Goal: Navigation & Orientation: Find specific page/section

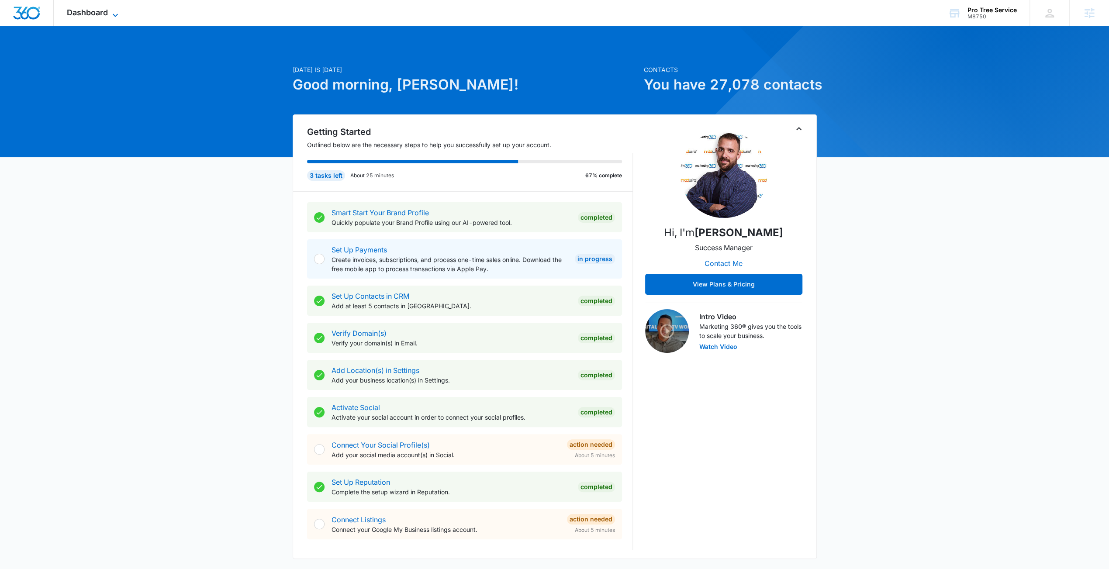
click at [85, 11] on span "Dashboard" at bounding box center [87, 12] width 41 height 9
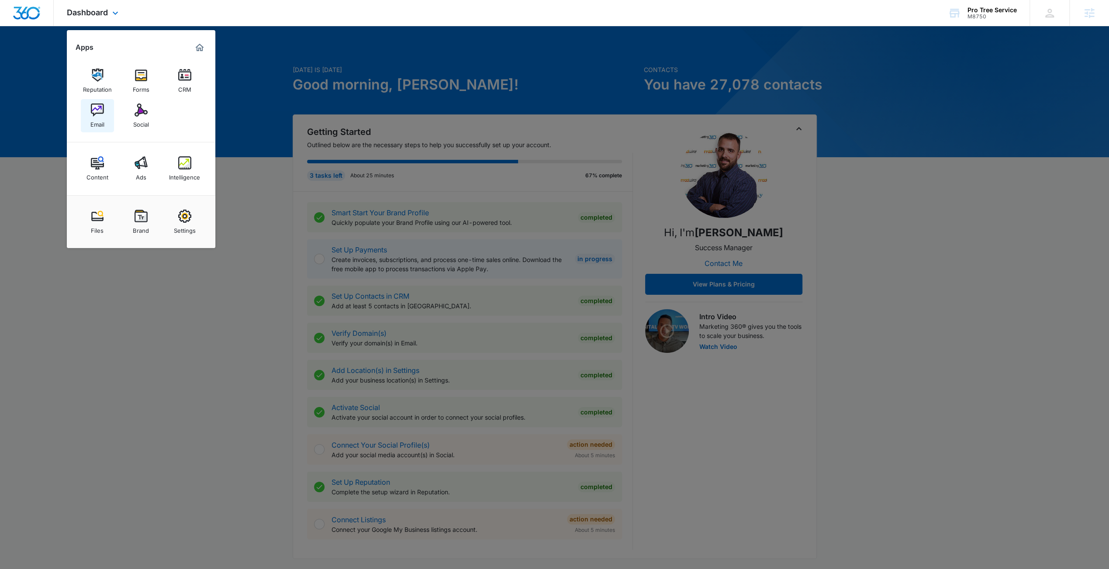
click at [100, 125] on div "Email" at bounding box center [97, 122] width 14 height 11
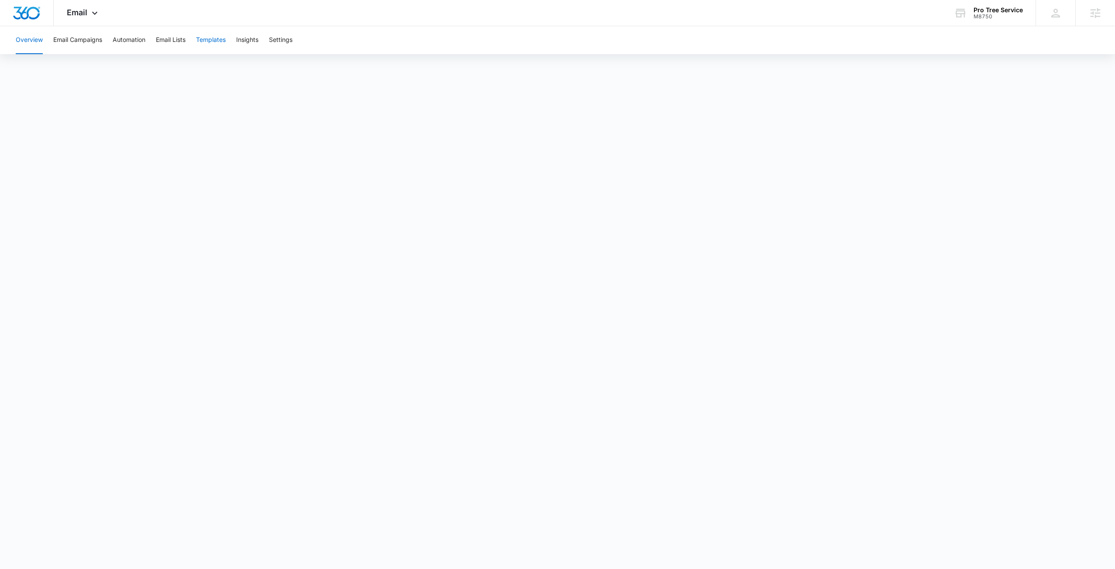
click at [204, 42] on button "Templates" at bounding box center [211, 40] width 30 height 28
click at [120, 41] on button "Automation" at bounding box center [129, 40] width 33 height 28
click at [70, 14] on span "Email" at bounding box center [77, 12] width 21 height 9
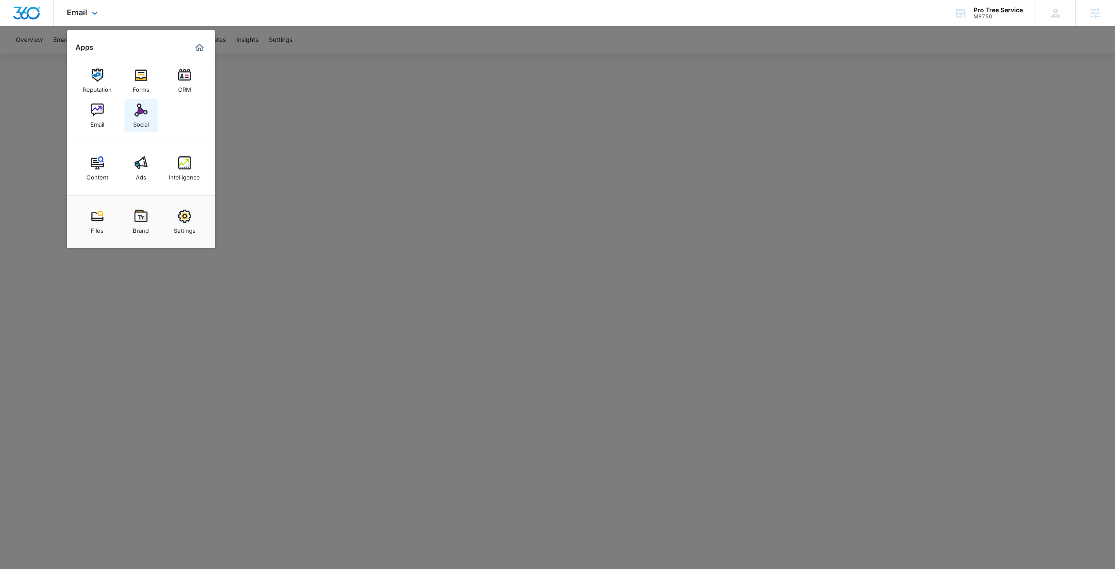
click at [139, 117] on div "Social" at bounding box center [141, 122] width 16 height 11
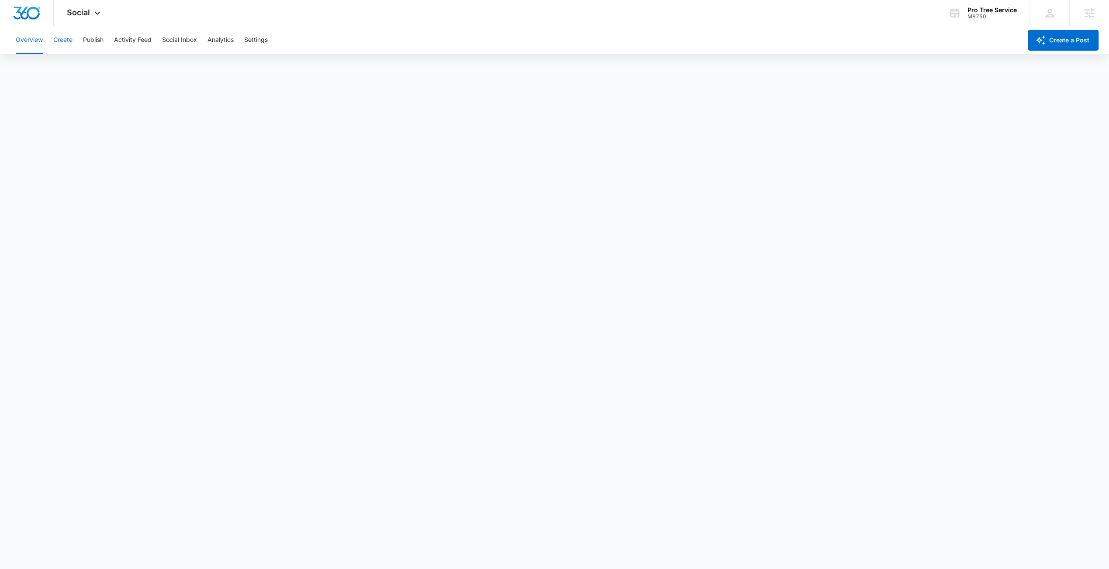
click at [57, 39] on button "Create" at bounding box center [62, 40] width 19 height 28
click at [75, 69] on button "Approvals" at bounding box center [85, 67] width 29 height 24
click at [86, 14] on span "Social" at bounding box center [78, 12] width 23 height 9
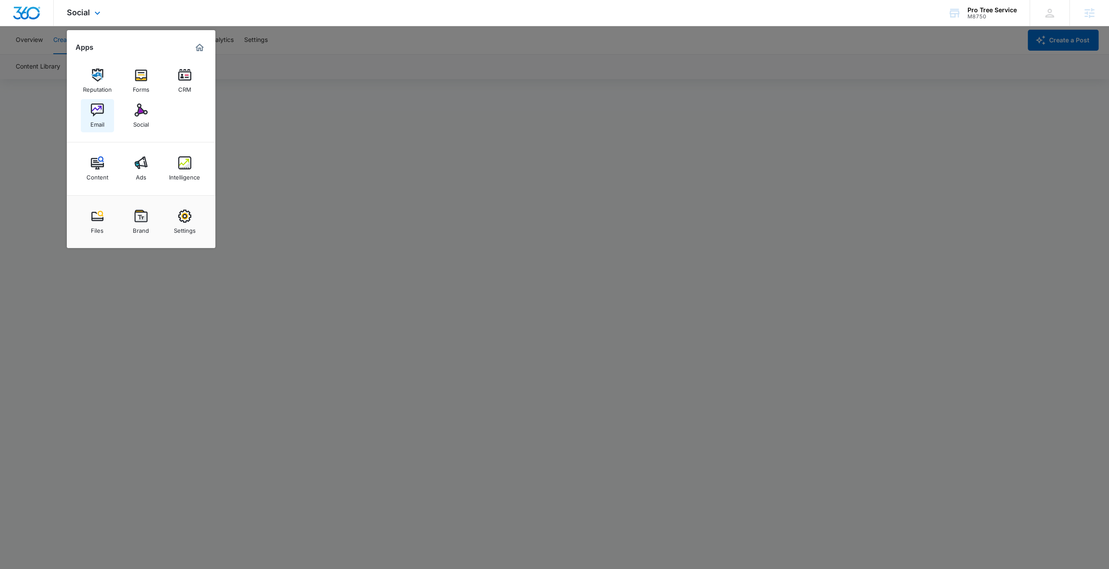
click at [101, 105] on img at bounding box center [97, 110] width 13 height 13
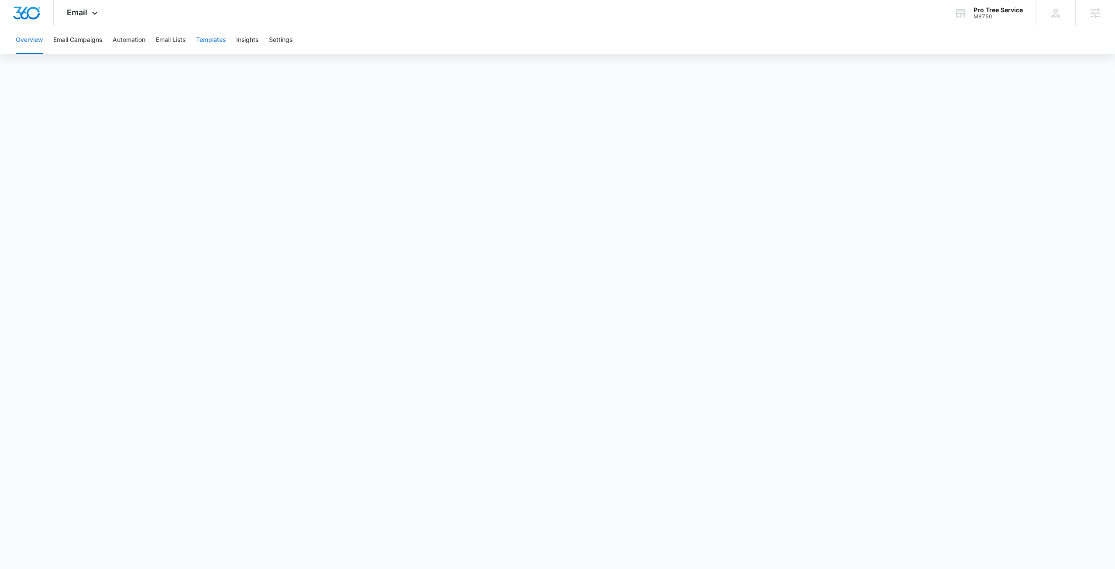
click at [221, 41] on button "Templates" at bounding box center [211, 40] width 30 height 28
click at [141, 41] on button "Automation" at bounding box center [129, 40] width 33 height 28
click at [80, 14] on span "Email" at bounding box center [77, 12] width 21 height 9
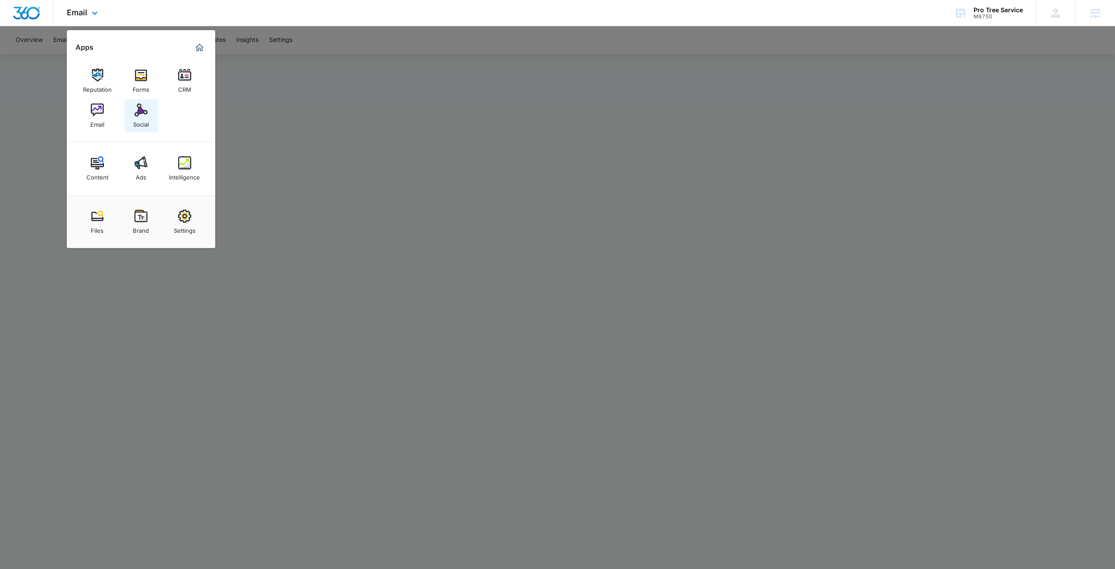
click at [132, 116] on link "Social" at bounding box center [140, 115] width 33 height 33
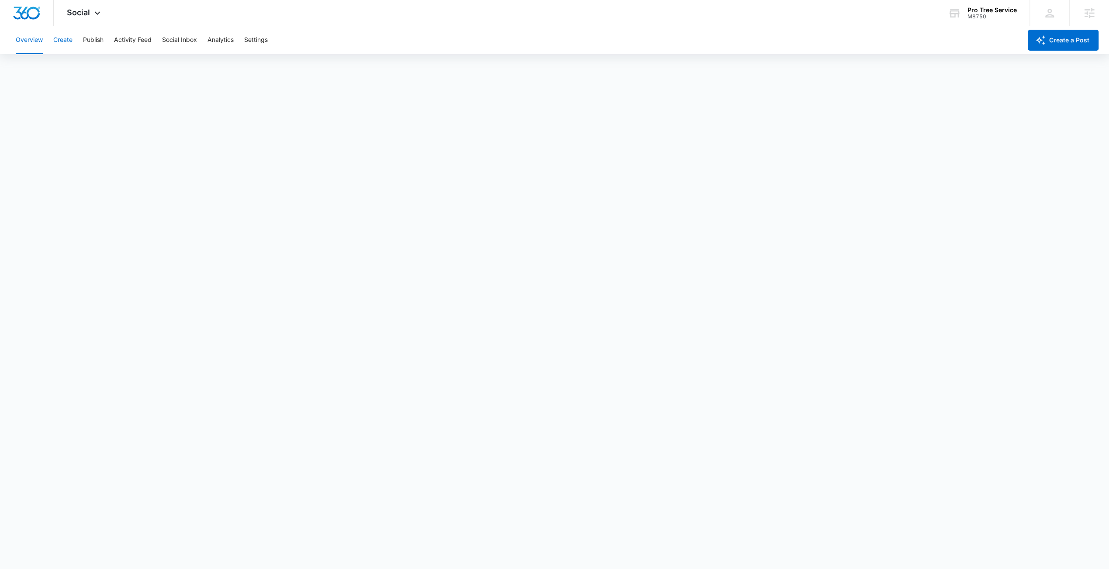
click at [67, 45] on button "Create" at bounding box center [62, 40] width 19 height 28
click at [76, 70] on button "Approvals" at bounding box center [85, 67] width 29 height 24
